Goal: Find specific page/section: Find specific page/section

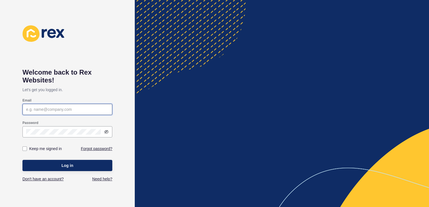
click at [38, 111] on input "Email" at bounding box center [67, 110] width 83 height 6
type input "[PERSON_NAME][EMAIL_ADDRESS][PERSON_NAME][DOMAIN_NAME]"
click at [64, 136] on div at bounding box center [67, 131] width 90 height 11
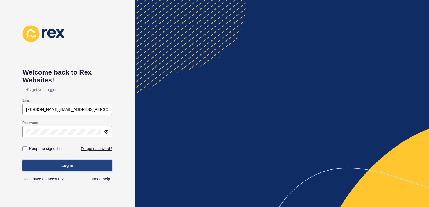
click at [84, 171] on button "Log in" at bounding box center [67, 165] width 90 height 11
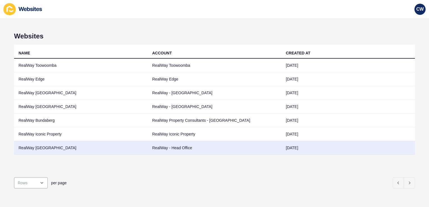
click at [45, 145] on td "RealWay [GEOGRAPHIC_DATA]" at bounding box center [81, 148] width 134 height 14
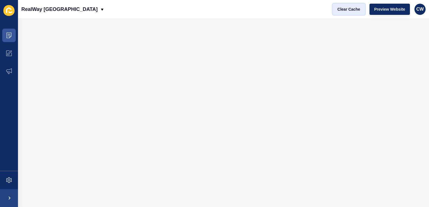
click at [350, 10] on span "Clear Cache" at bounding box center [348, 9] width 23 height 6
click at [353, 8] on span "Clear Cache" at bounding box center [348, 9] width 23 height 6
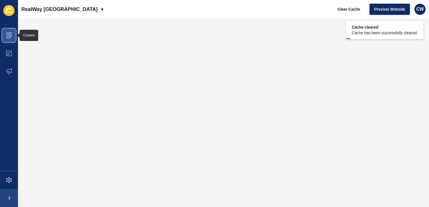
click at [5, 40] on span at bounding box center [9, 35] width 18 height 18
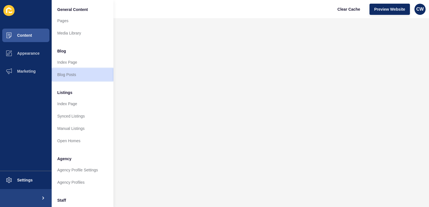
click at [68, 73] on link "Blog Posts" at bounding box center [83, 74] width 62 height 12
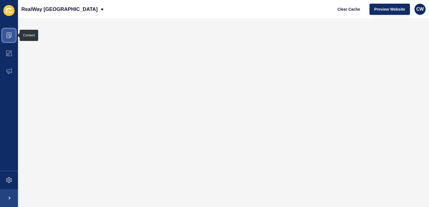
click at [10, 31] on span at bounding box center [9, 35] width 18 height 18
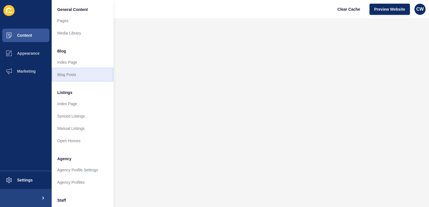
click at [70, 76] on link "Blog Posts" at bounding box center [83, 74] width 62 height 12
